Goal: Transaction & Acquisition: Purchase product/service

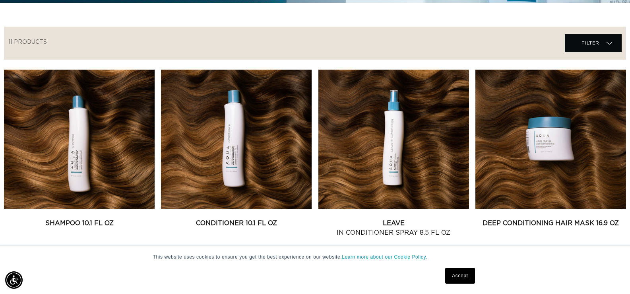
scroll to position [278, 0]
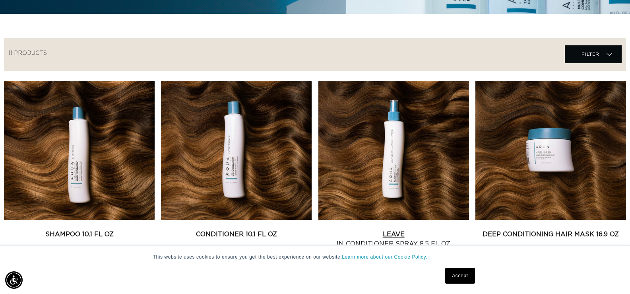
click at [386, 229] on link "Leave In Conditioner Spray 8.5 fl oz" at bounding box center [393, 238] width 151 height 19
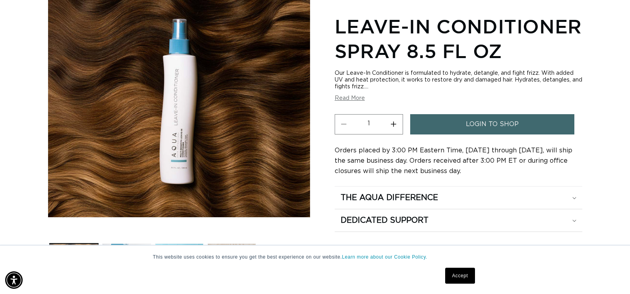
scroll to position [0, 1146]
